Goal: Task Accomplishment & Management: Complete application form

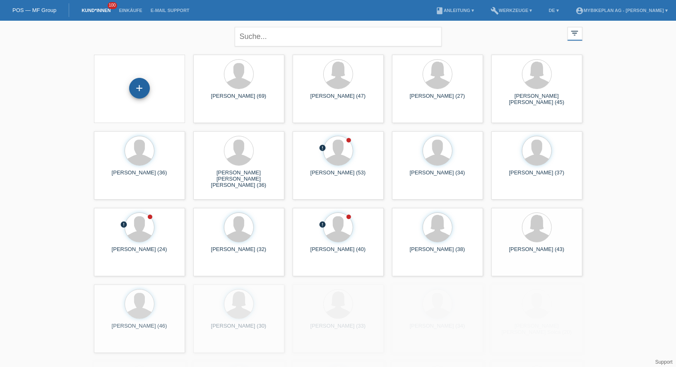
click at [131, 88] on div "+" at bounding box center [139, 88] width 21 height 21
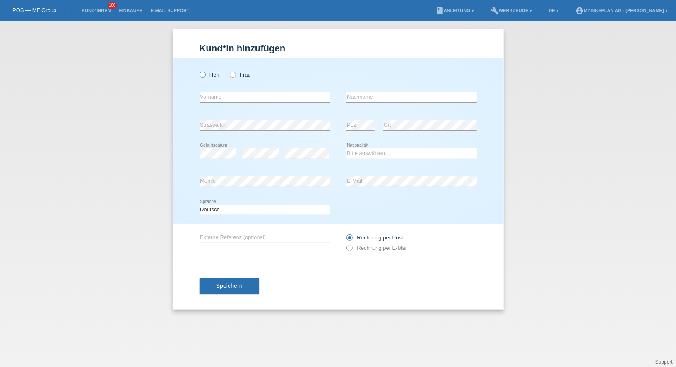
click at [209, 75] on label "Herr" at bounding box center [210, 75] width 21 height 6
click at [205, 75] on input "Herr" at bounding box center [202, 74] width 5 height 5
radio input "true"
click at [218, 95] on input "text" at bounding box center [265, 97] width 130 height 10
paste input "[PERSON_NAME] [PERSON_NAME]"
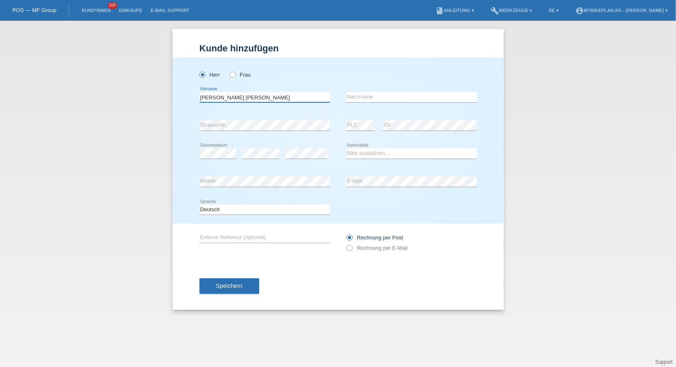
drag, startPoint x: 234, startPoint y: 98, endPoint x: 312, endPoint y: 99, distance: 77.1
click at [312, 99] on input "[PERSON_NAME] [PERSON_NAME]" at bounding box center [265, 97] width 130 height 10
type input "[PERSON_NAME]"
paste input "[PERSON_NAME] [PERSON_NAME]"
type input "[PERSON_NAME] [PERSON_NAME]"
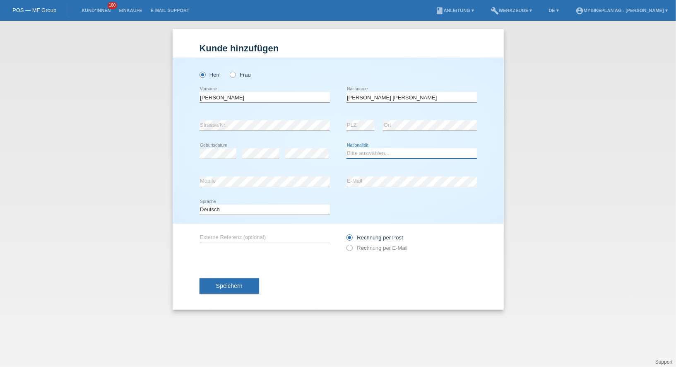
select select "CH"
click at [357, 249] on label "Rechnung per E-Mail" at bounding box center [377, 248] width 61 height 6
click at [352, 249] on input "Rechnung per E-Mail" at bounding box center [349, 250] width 5 height 10
radio input "true"
click at [274, 210] on select "Deutsch Français Italiano English" at bounding box center [265, 210] width 130 height 10
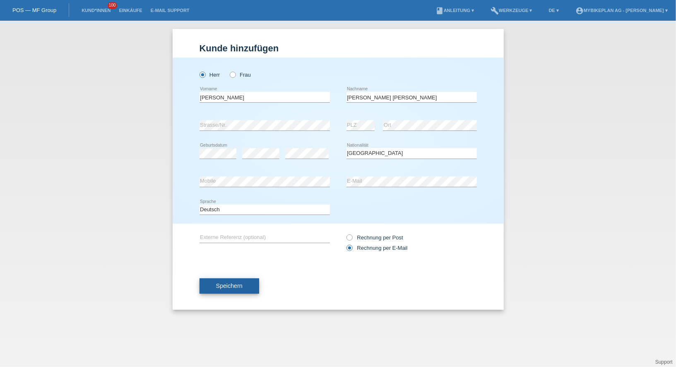
click at [243, 292] on button "Speichern" at bounding box center [230, 286] width 60 height 16
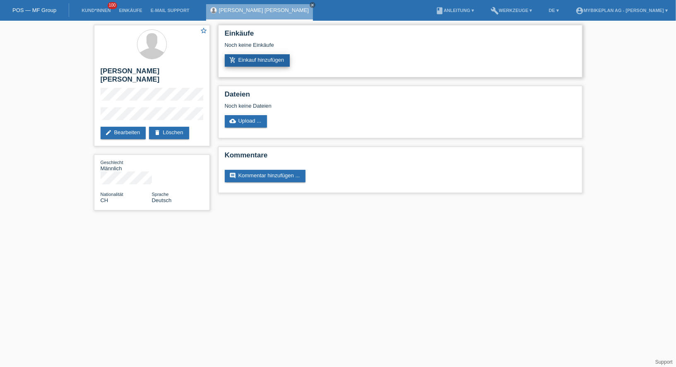
click at [263, 63] on link "add_shopping_cart Einkauf hinzufügen" at bounding box center [257, 60] width 65 height 12
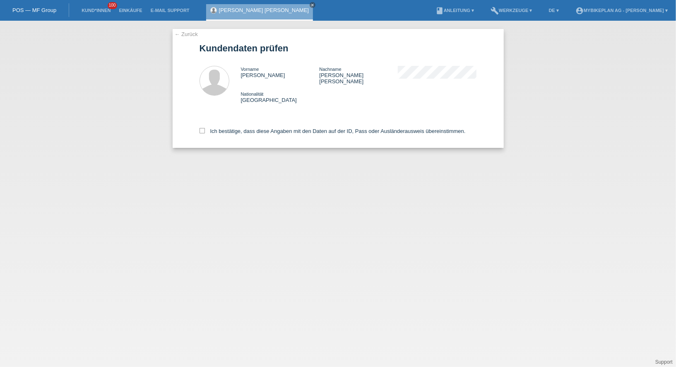
click at [266, 122] on div "Ich bestätige, dass diese Angaben mit den Daten auf der ID, Pass oder Ausländer…" at bounding box center [339, 129] width 278 height 36
click at [266, 128] on label "Ich bestätige, dass diese Angaben mit den Daten auf der ID, Pass oder Ausländer…" at bounding box center [333, 131] width 266 height 6
click at [205, 128] on input "Ich bestätige, dass diese Angaben mit den Daten auf der ID, Pass oder Ausländer…" at bounding box center [202, 130] width 5 height 5
checkbox input "true"
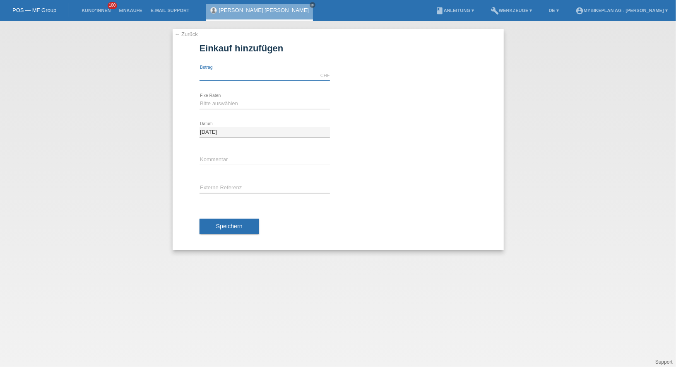
click at [253, 78] on input "text" at bounding box center [265, 75] width 130 height 10
type input "15000.00"
click at [234, 94] on div "Bitte auswählen 6 Raten 12 Raten 18 Raten 24 Raten 36 Raten 48 Raten error Fixe…" at bounding box center [265, 104] width 130 height 28
click at [233, 101] on select "Bitte auswählen 6 Raten 12 Raten 18 Raten 24 Raten 36 Raten 48 Raten" at bounding box center [265, 104] width 130 height 10
select select "488"
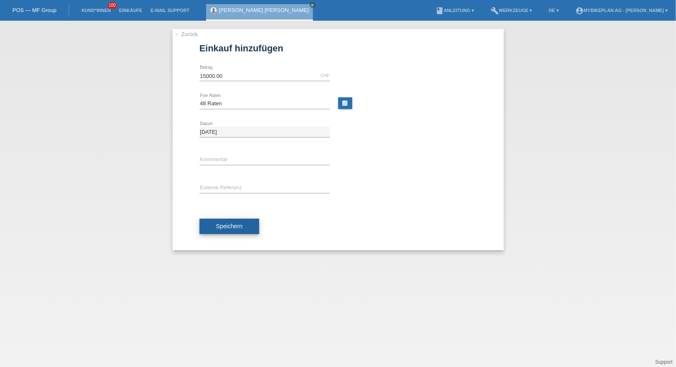
click at [225, 231] on button "Speichern" at bounding box center [230, 227] width 60 height 16
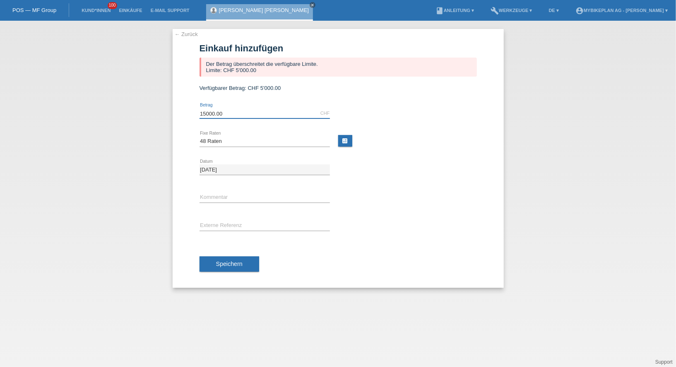
click at [215, 112] on input "15000.00" at bounding box center [265, 113] width 130 height 10
type input "5000.00"
click at [219, 261] on span "Speichern" at bounding box center [229, 264] width 27 height 7
